Goal: Browse casually: Explore the website without a specific task or goal

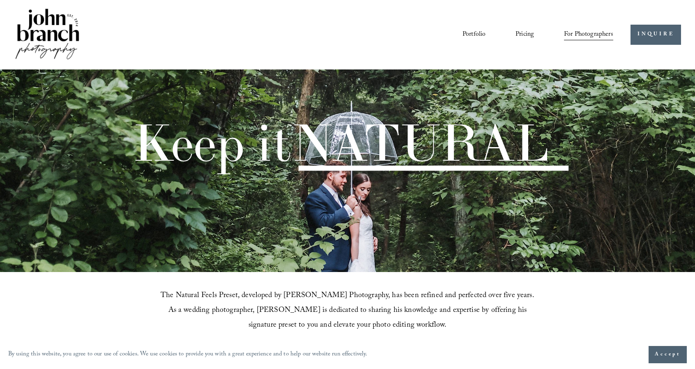
click at [473, 32] on link "Portfolio" at bounding box center [474, 35] width 23 height 14
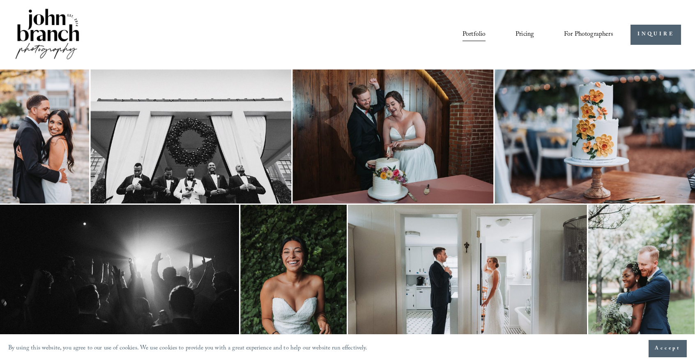
click at [49, 146] on img at bounding box center [44, 136] width 89 height 134
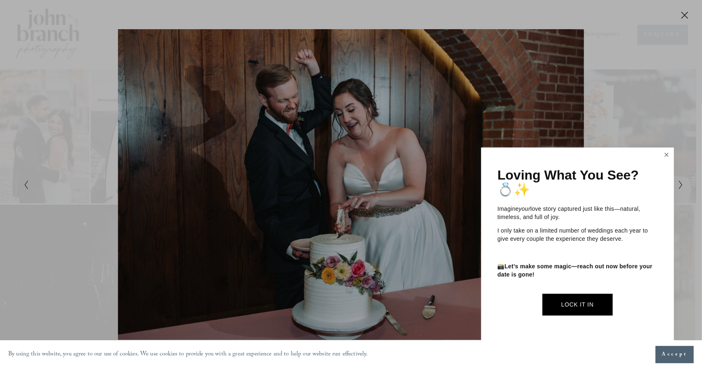
click at [663, 157] on link "Close" at bounding box center [666, 155] width 12 height 13
